Goal: Check status: Check status

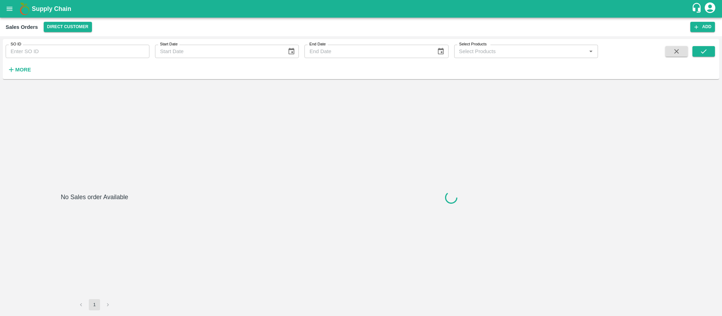
type input "574934"
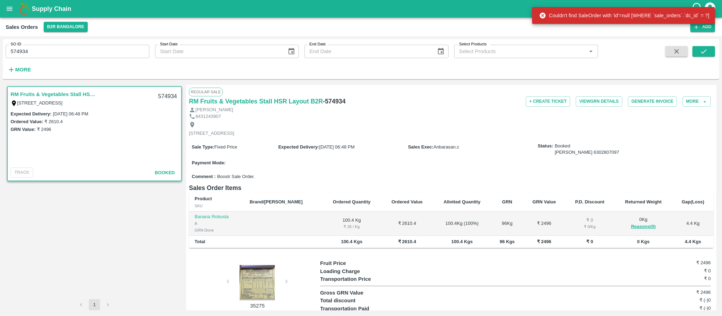
click at [4, 2] on div "Supply Chain" at bounding box center [361, 9] width 722 height 18
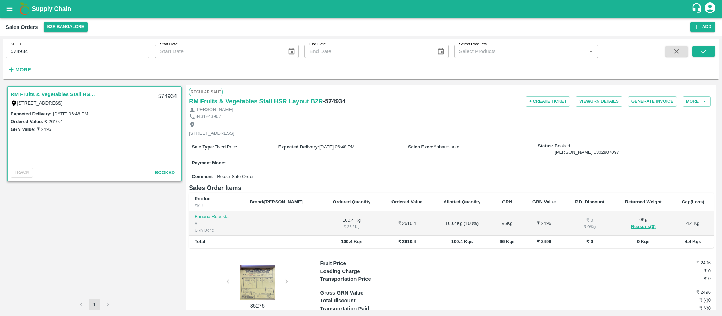
click at [6, 4] on button "open drawer" at bounding box center [9, 9] width 16 height 16
